Goal: Contribute content: Contribute content

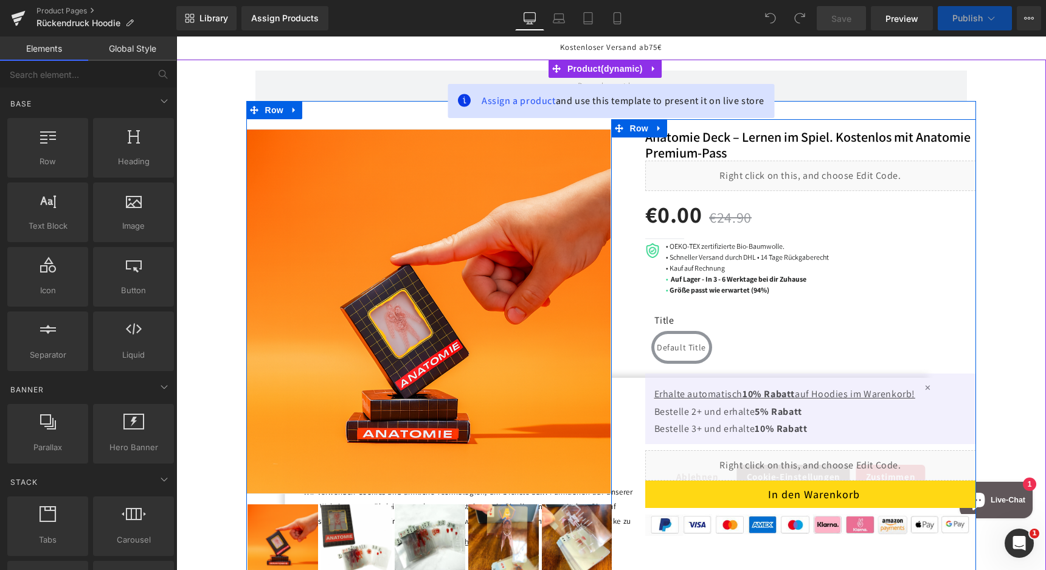
scroll to position [228, 0]
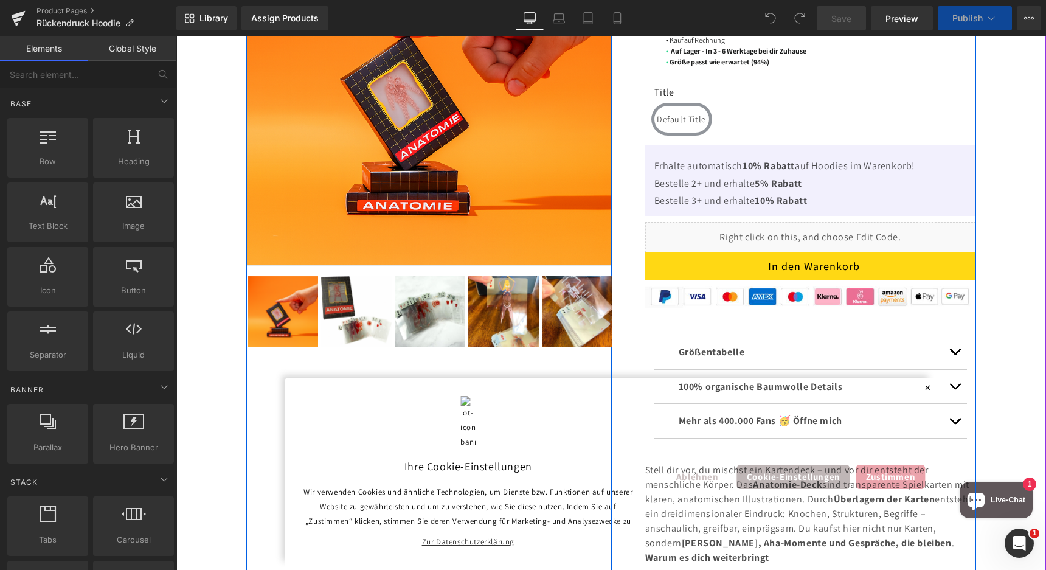
click at [955, 389] on span "button" at bounding box center [955, 389] width 0 height 0
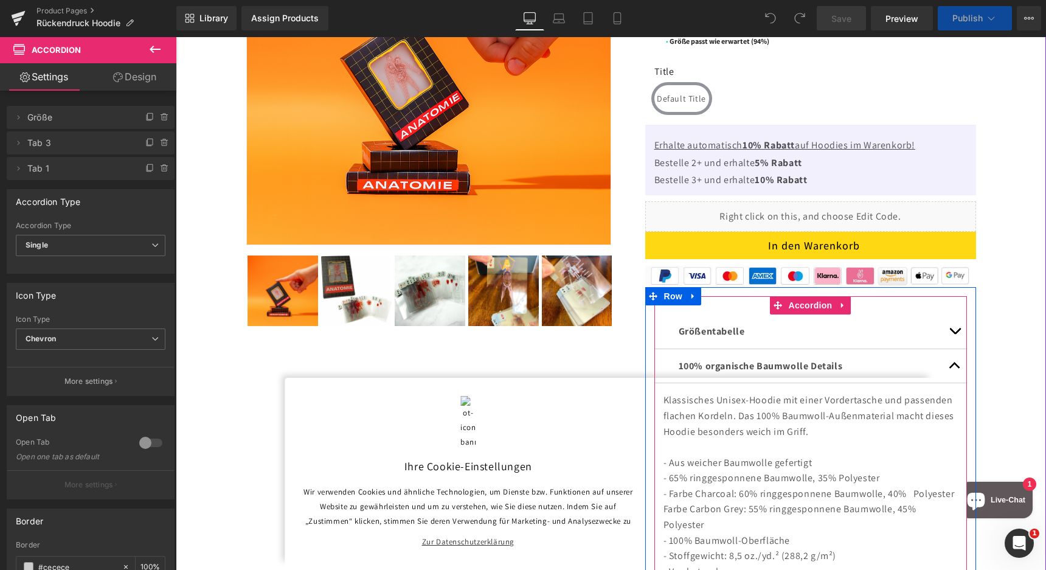
scroll to position [380, 0]
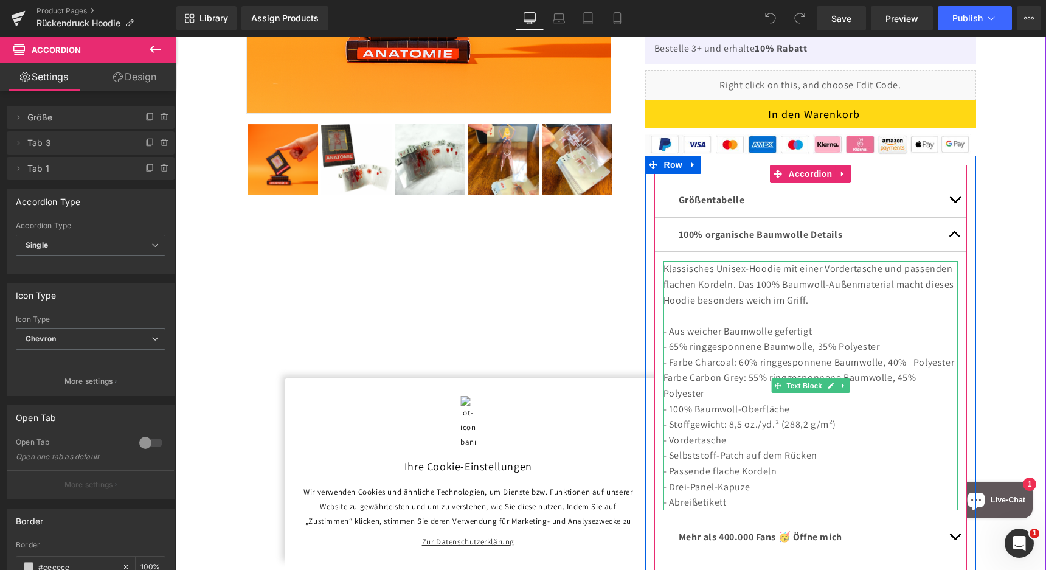
click at [763, 364] on p "- Farbe Charcoal: 60% ringgesponnene Baumwolle, 40% Polyester" at bounding box center [810, 362] width 294 height 16
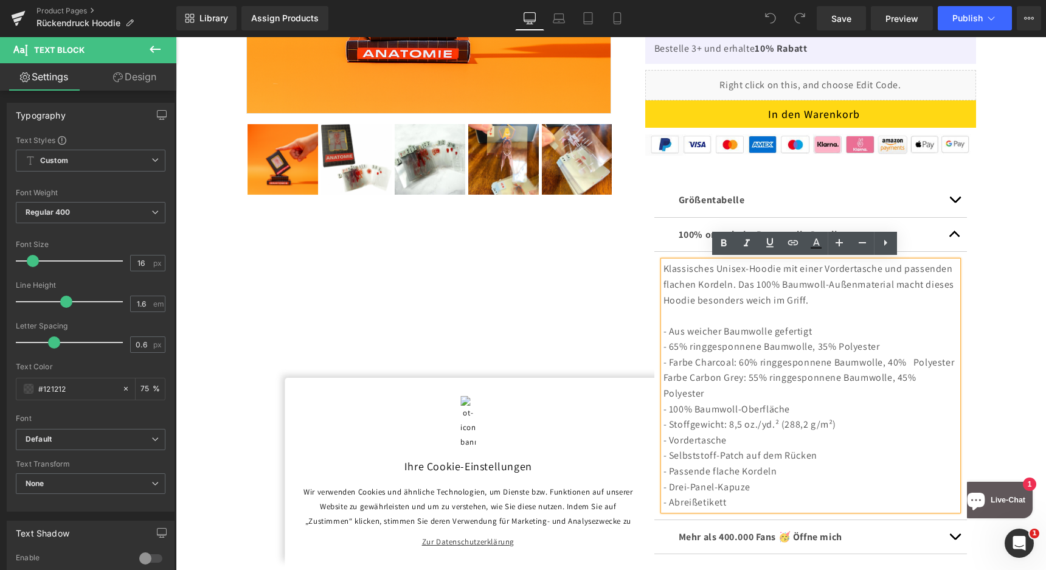
click at [798, 424] on p "- Stoffgewicht: 8,5 oz./yd.² (288,2 g/m²)" at bounding box center [810, 425] width 294 height 16
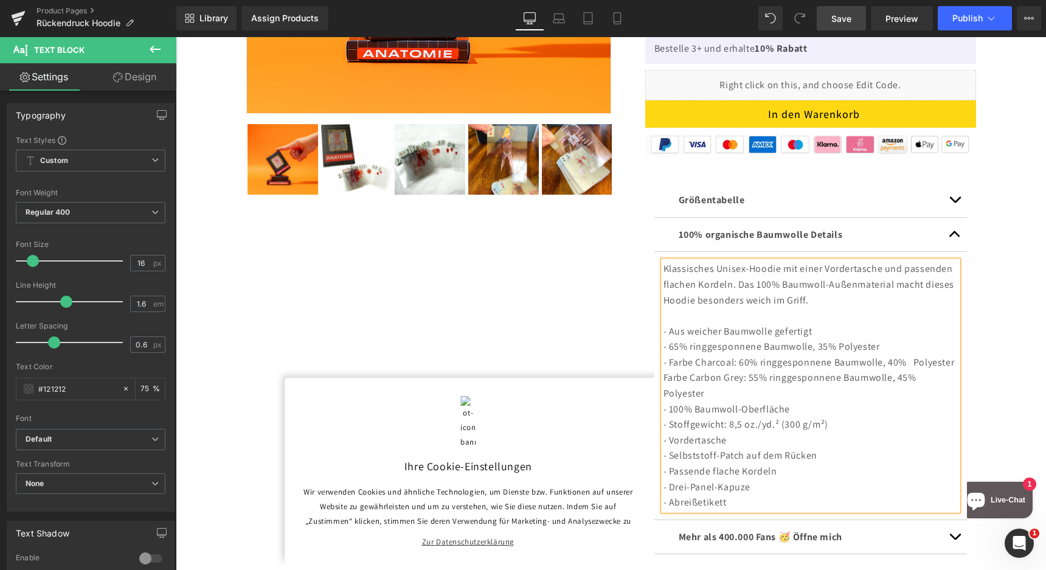
click at [835, 13] on span "Save" at bounding box center [841, 18] width 20 height 13
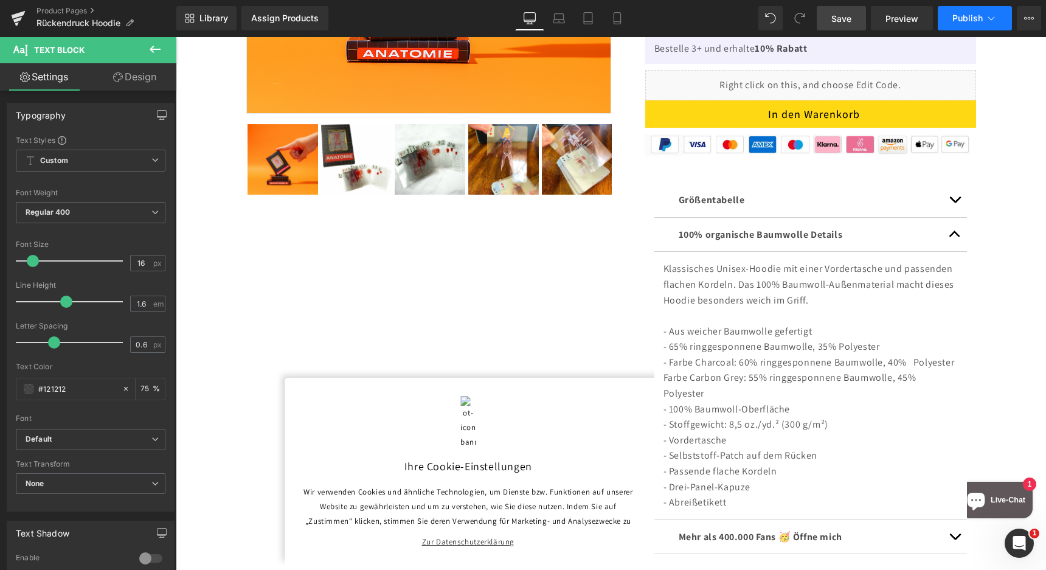
click at [975, 19] on span "Publish" at bounding box center [967, 18] width 30 height 10
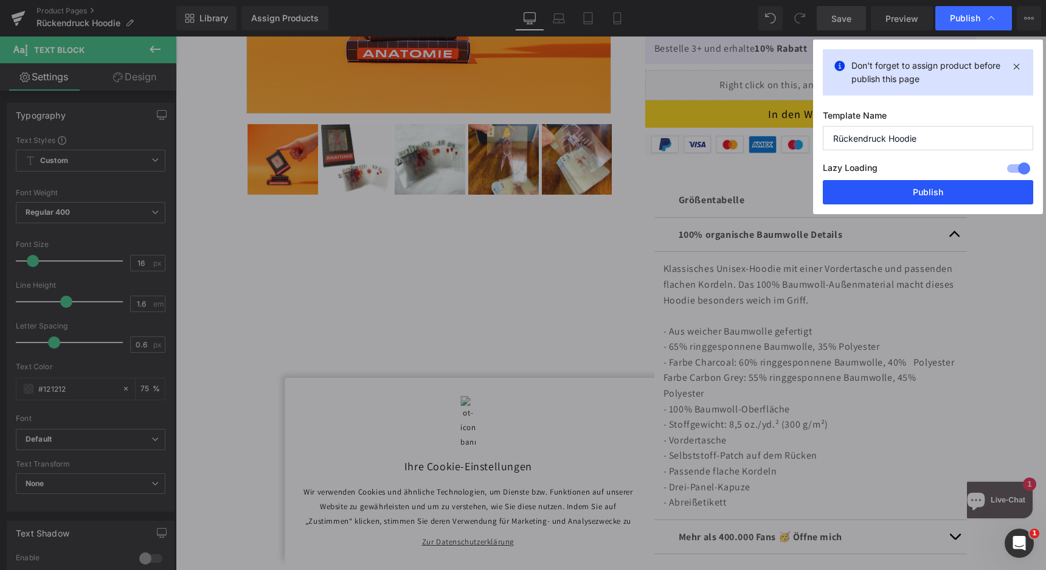
drag, startPoint x: 895, startPoint y: 196, endPoint x: 721, endPoint y: 159, distance: 178.3
click at [895, 196] on button "Publish" at bounding box center [928, 192] width 210 height 24
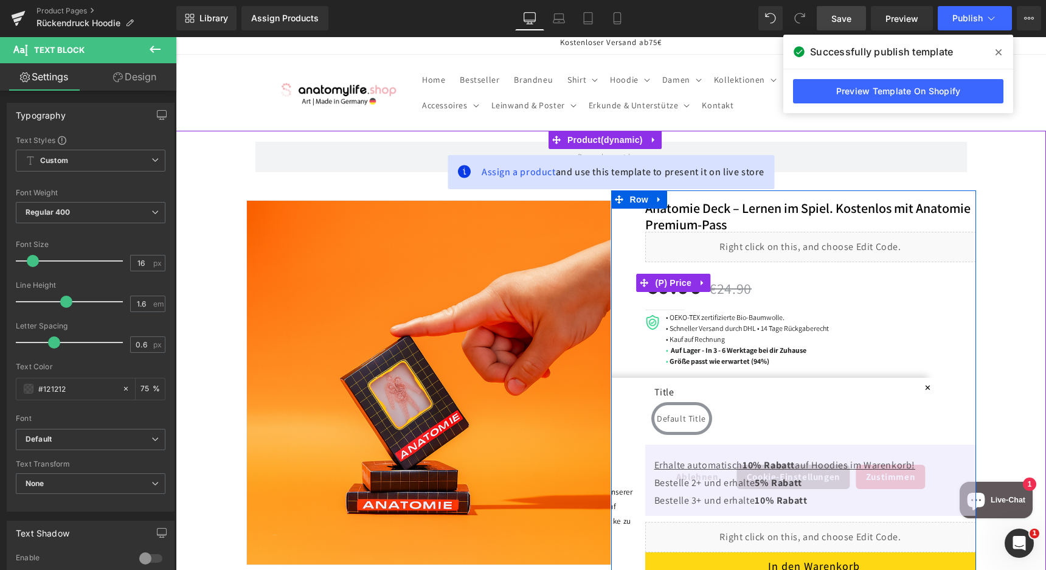
scroll to position [151, 0]
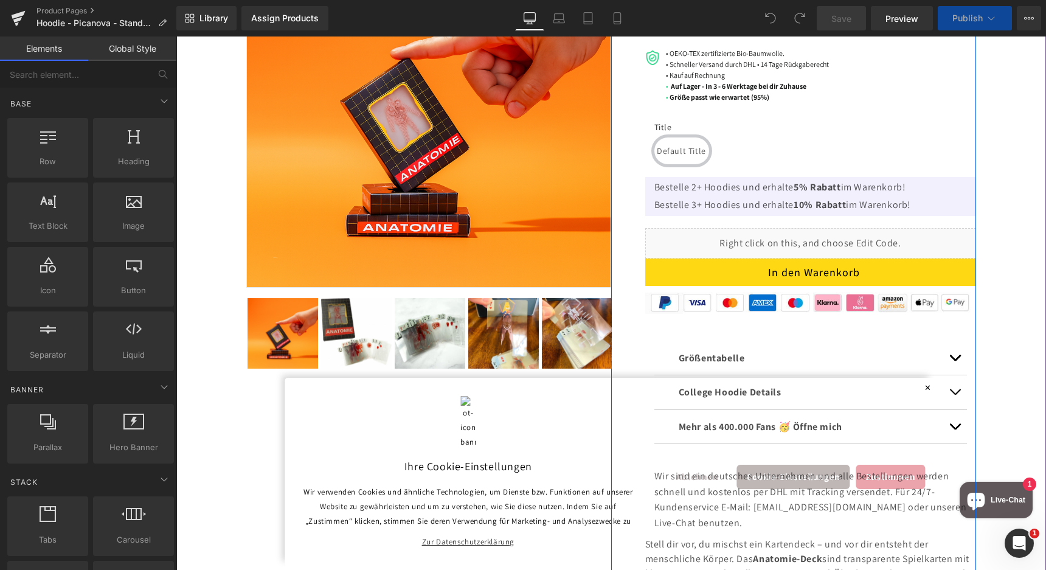
scroll to position [228, 0]
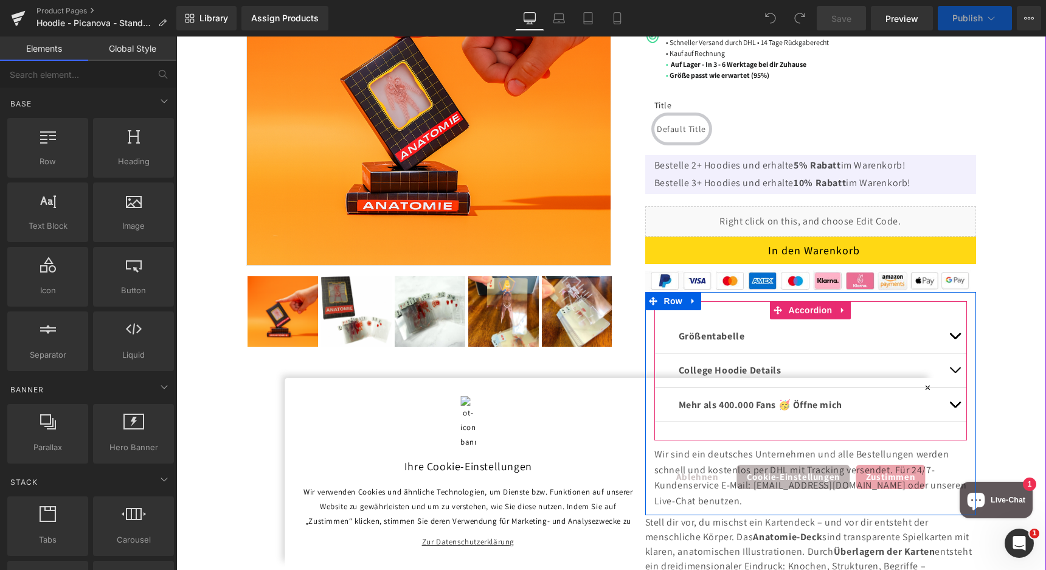
click at [947, 370] on button "button" at bounding box center [954, 370] width 24 height 34
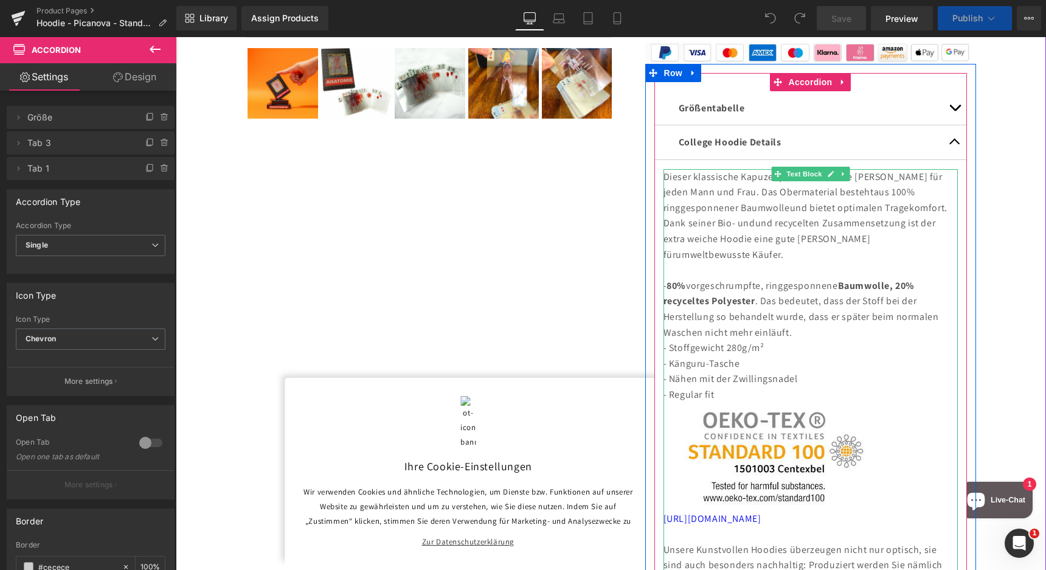
scroll to position [531, 0]
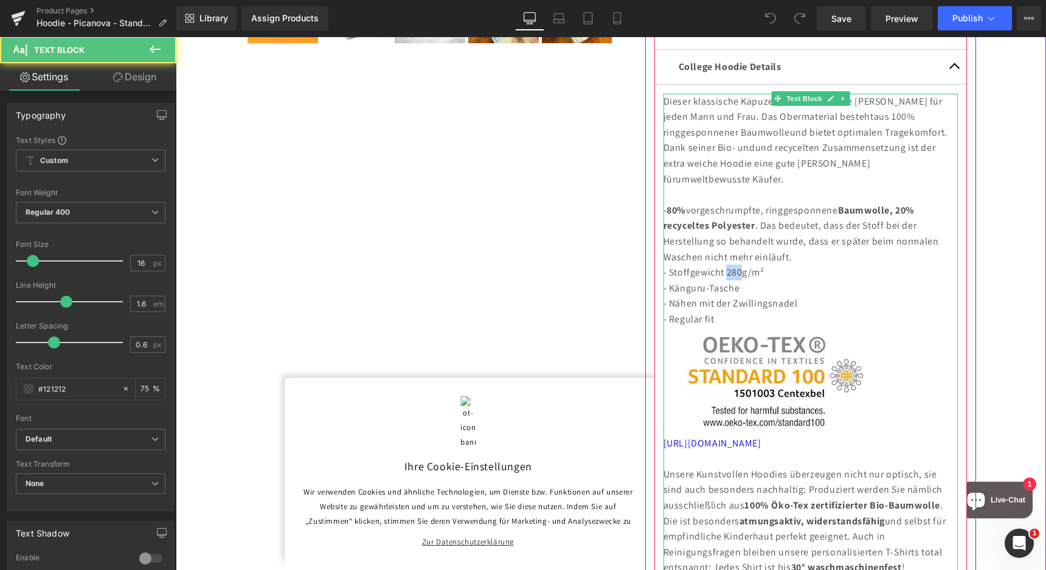
drag, startPoint x: 736, startPoint y: 255, endPoint x: 720, endPoint y: 256, distance: 15.8
click at [720, 264] on p "- Stoffgewicht 280g/m²" at bounding box center [810, 272] width 294 height 16
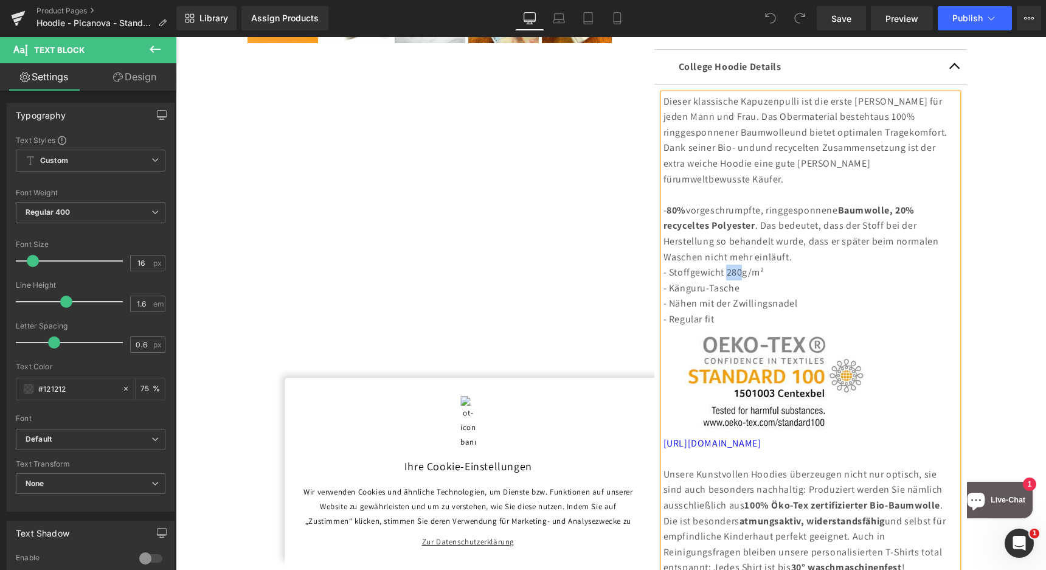
click at [733, 264] on p "- Stoffgewicht 280g/m²" at bounding box center [810, 272] width 294 height 16
drag, startPoint x: 732, startPoint y: 257, endPoint x: 719, endPoint y: 256, distance: 13.4
click at [719, 264] on p "- Stoffgewicht 280g/m²" at bounding box center [810, 272] width 294 height 16
drag, startPoint x: 735, startPoint y: 255, endPoint x: 719, endPoint y: 257, distance: 15.9
click at [719, 264] on p "- Stoffgewicht 280g/m²" at bounding box center [810, 272] width 294 height 16
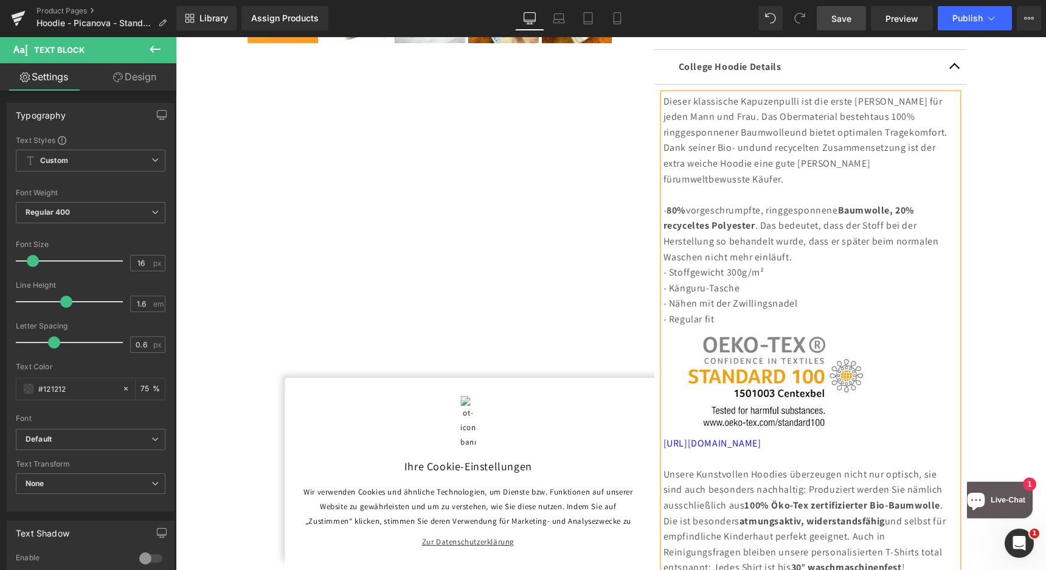
click at [833, 18] on span "Save" at bounding box center [841, 18] width 20 height 13
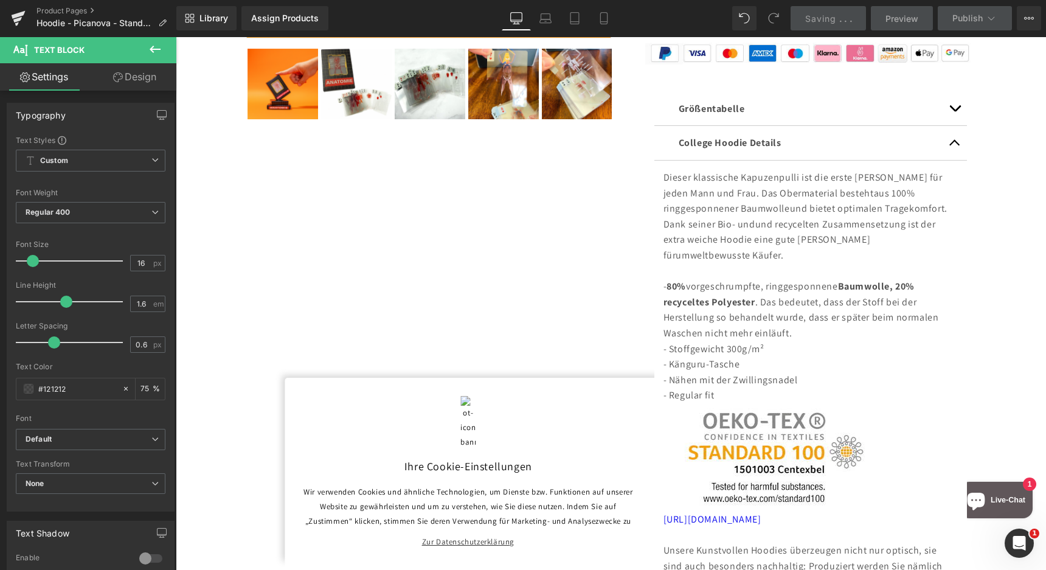
scroll to position [0, 0]
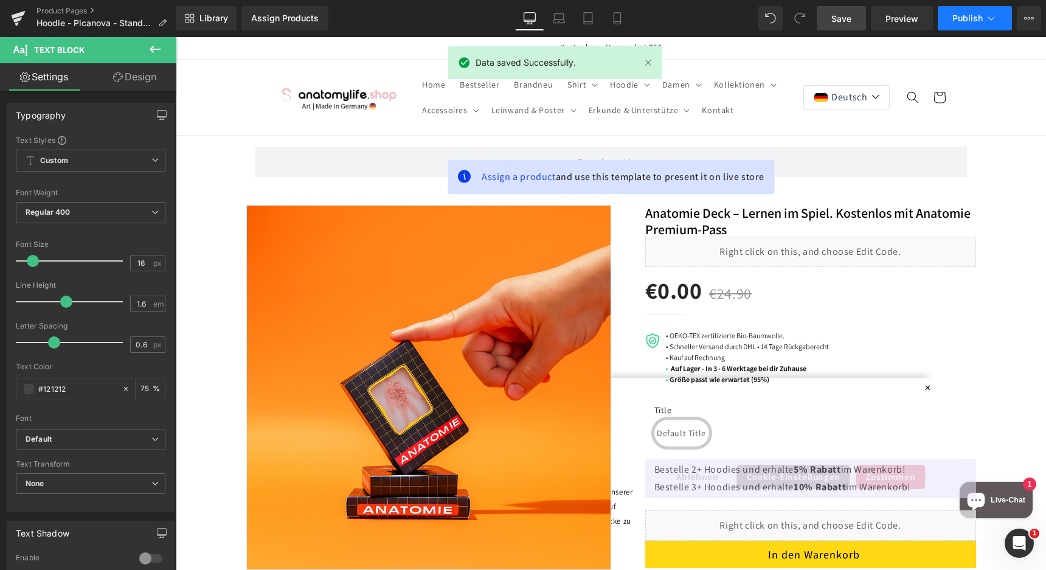
click at [972, 19] on span "Publish" at bounding box center [967, 18] width 30 height 10
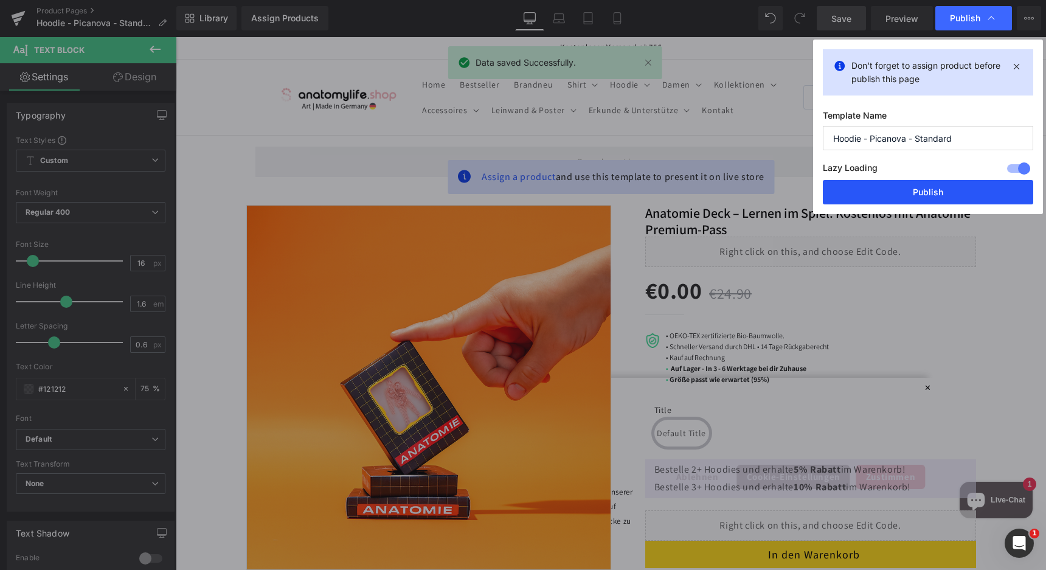
drag, startPoint x: 949, startPoint y: 197, endPoint x: 867, endPoint y: 85, distance: 138.9
click at [949, 197] on button "Publish" at bounding box center [928, 192] width 210 height 24
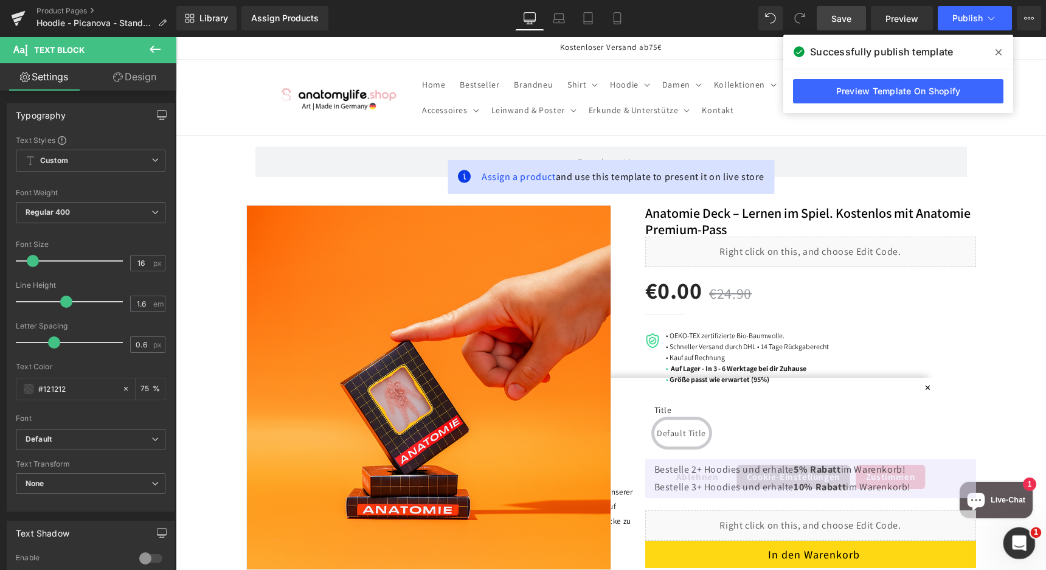
click at [1021, 543] on icon "Intercom-Nachrichtendienst öffnen" at bounding box center [1018, 541] width 20 height 20
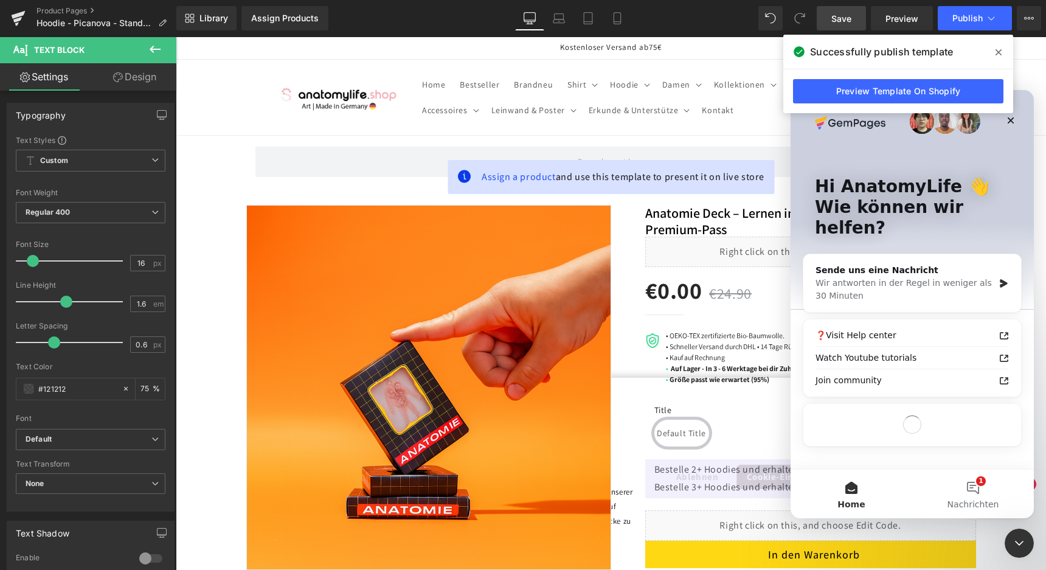
click at [1000, 44] on span at bounding box center [998, 52] width 19 height 19
